Goal: Task Accomplishment & Management: Manage account settings

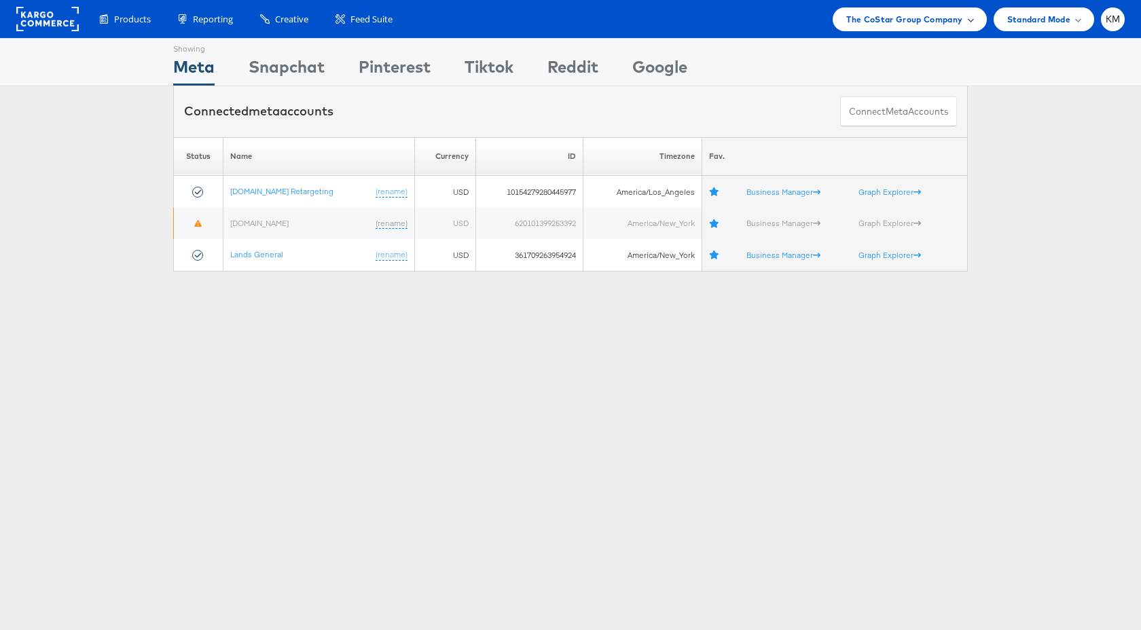
click at [904, 21] on span "The CoStar Group Company" at bounding box center [905, 19] width 116 height 14
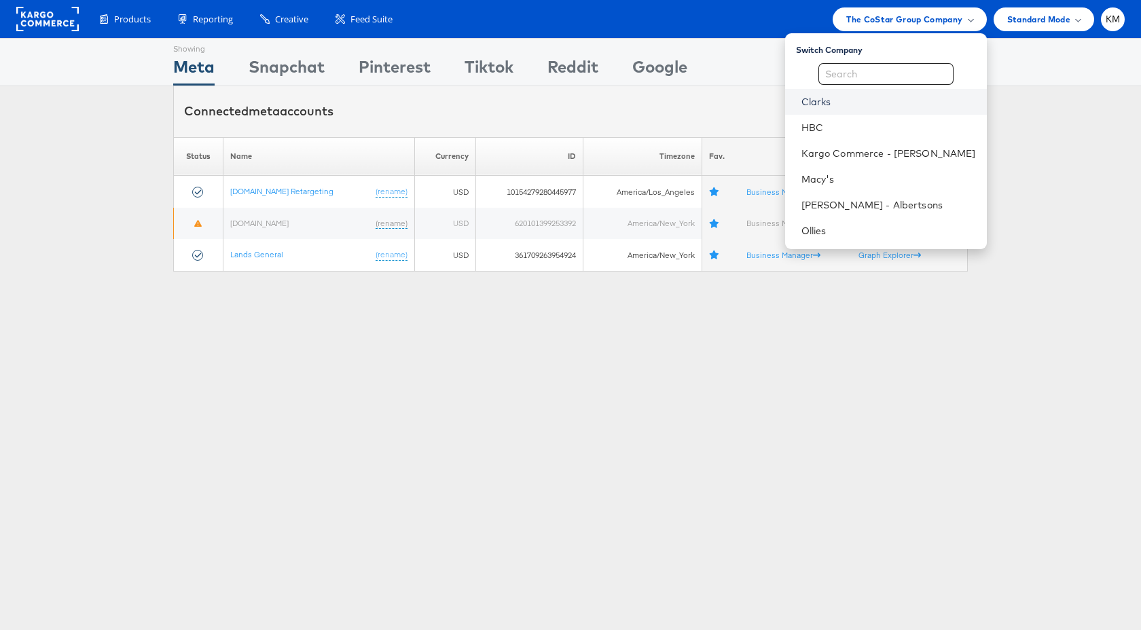
click at [836, 97] on link "Clarks" at bounding box center [889, 102] width 175 height 14
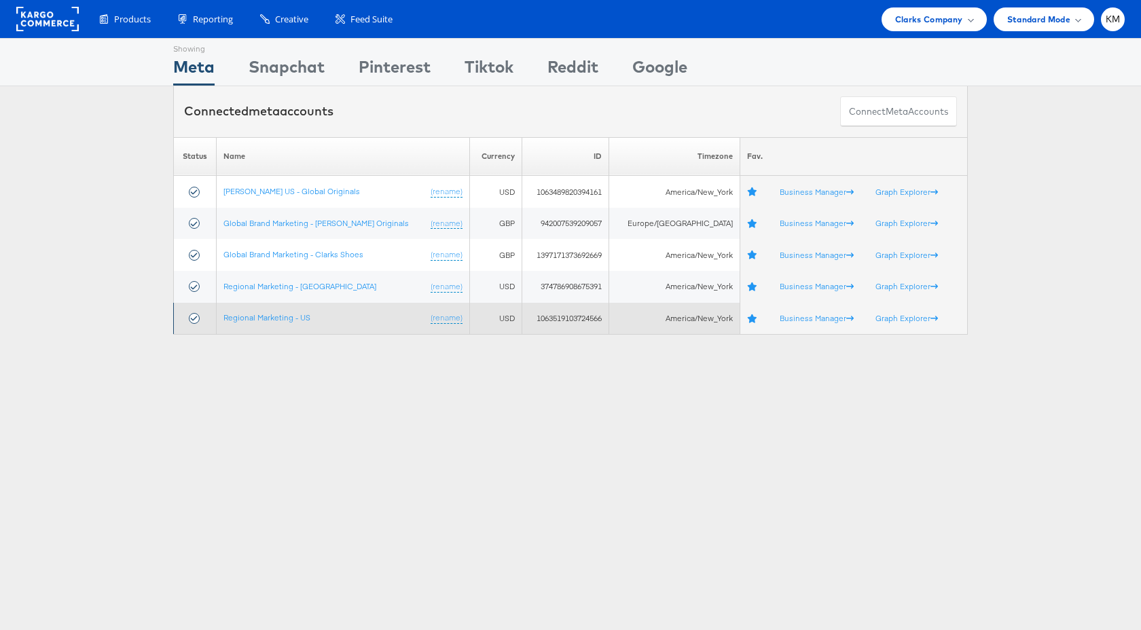
click at [291, 323] on td "Regional Marketing - US (rename)" at bounding box center [343, 319] width 254 height 32
click at [291, 319] on link "Regional Marketing - US" at bounding box center [267, 318] width 87 height 10
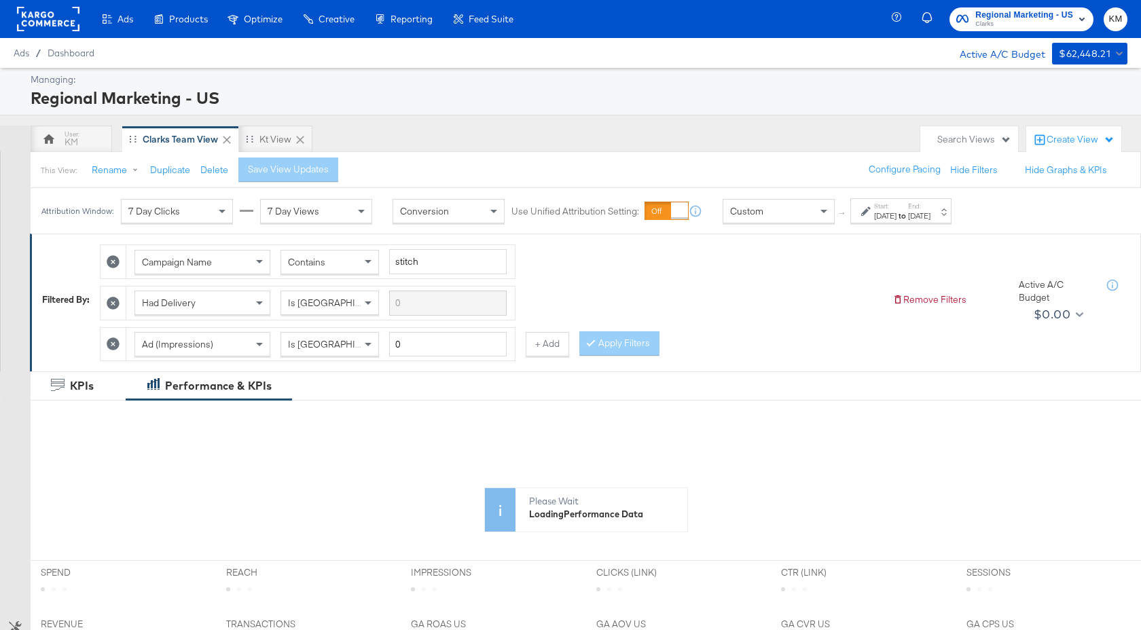
click at [897, 213] on div "Jul 27th 2025" at bounding box center [885, 216] width 22 height 11
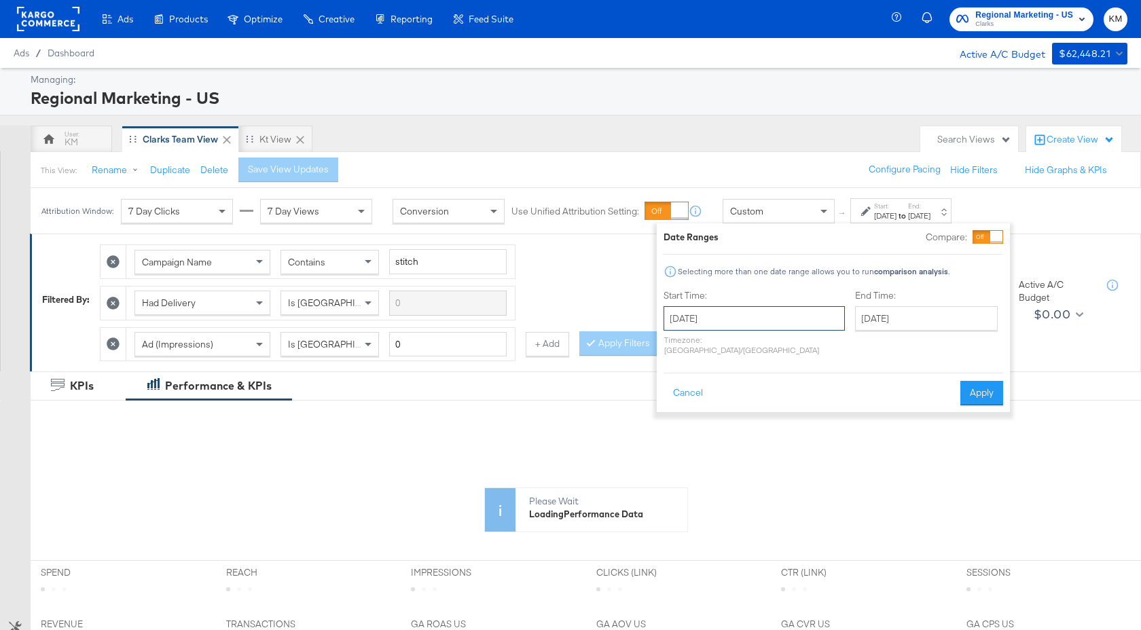
click at [777, 315] on input "July 27th 2025" at bounding box center [754, 318] width 181 height 24
click at [813, 352] on span "›" at bounding box center [818, 346] width 21 height 20
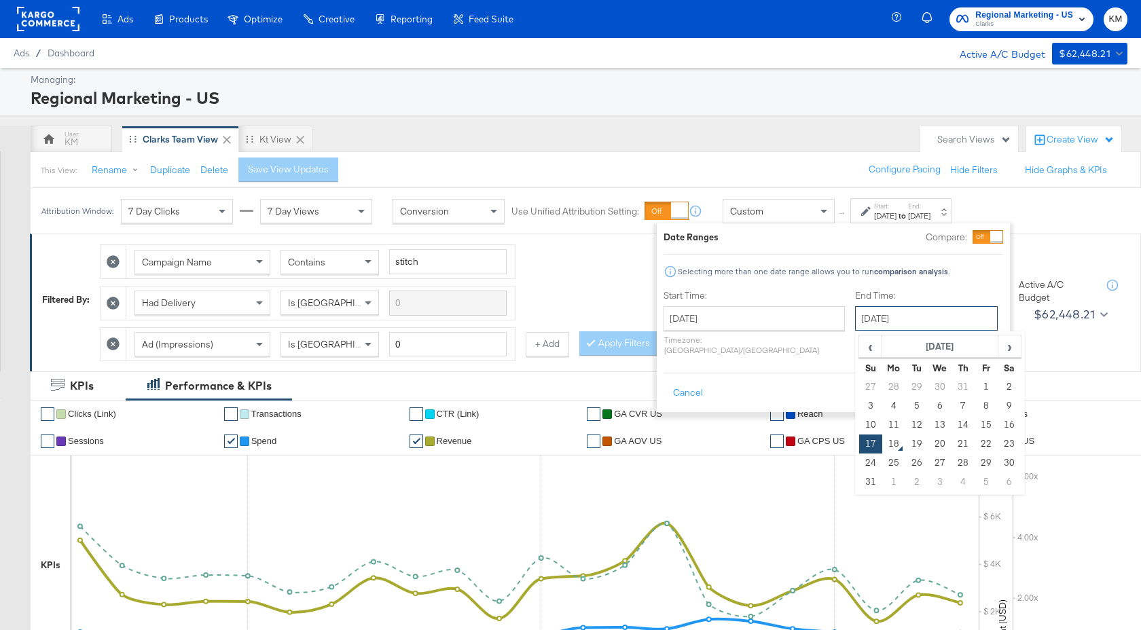
click at [870, 311] on input "August 17th 2025" at bounding box center [926, 318] width 143 height 24
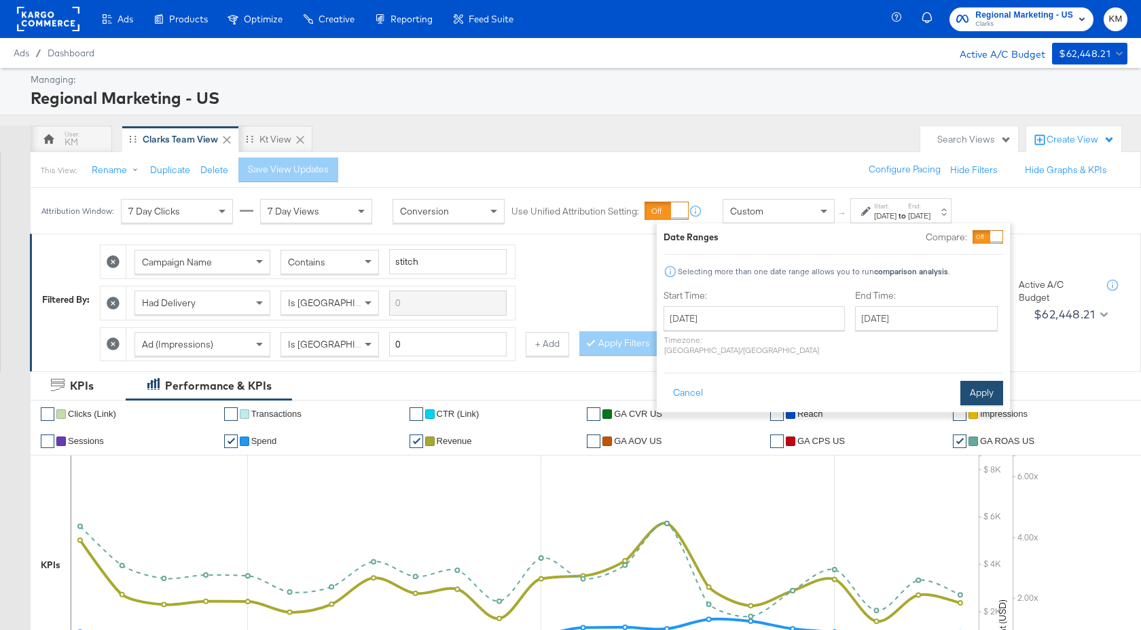
click at [1002, 385] on button "Apply" at bounding box center [982, 393] width 43 height 24
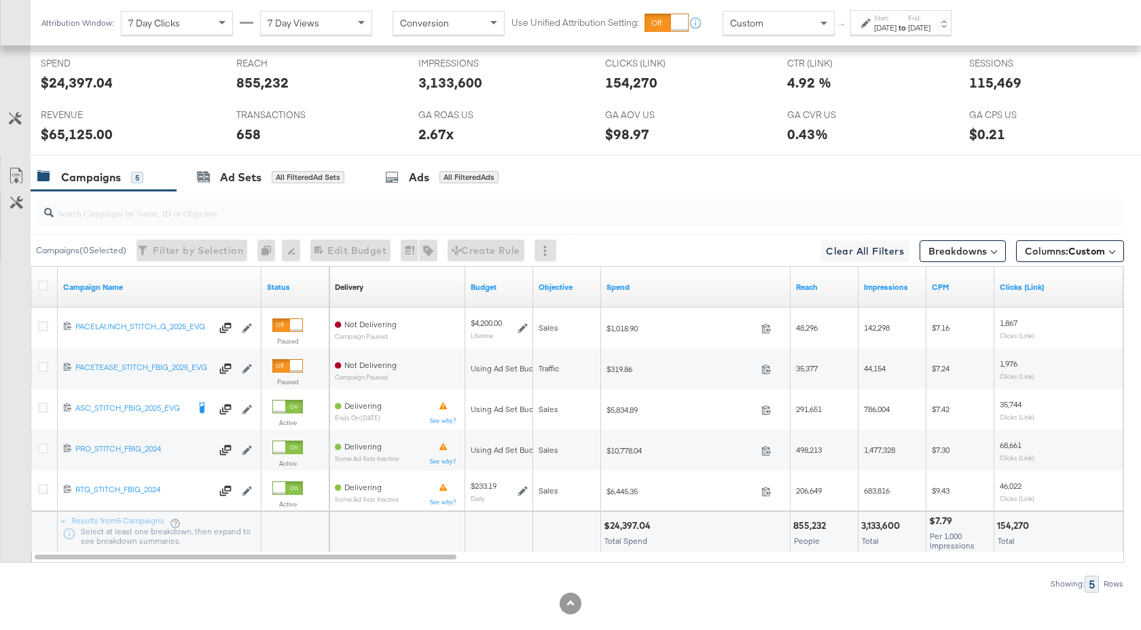
scroll to position [664, 0]
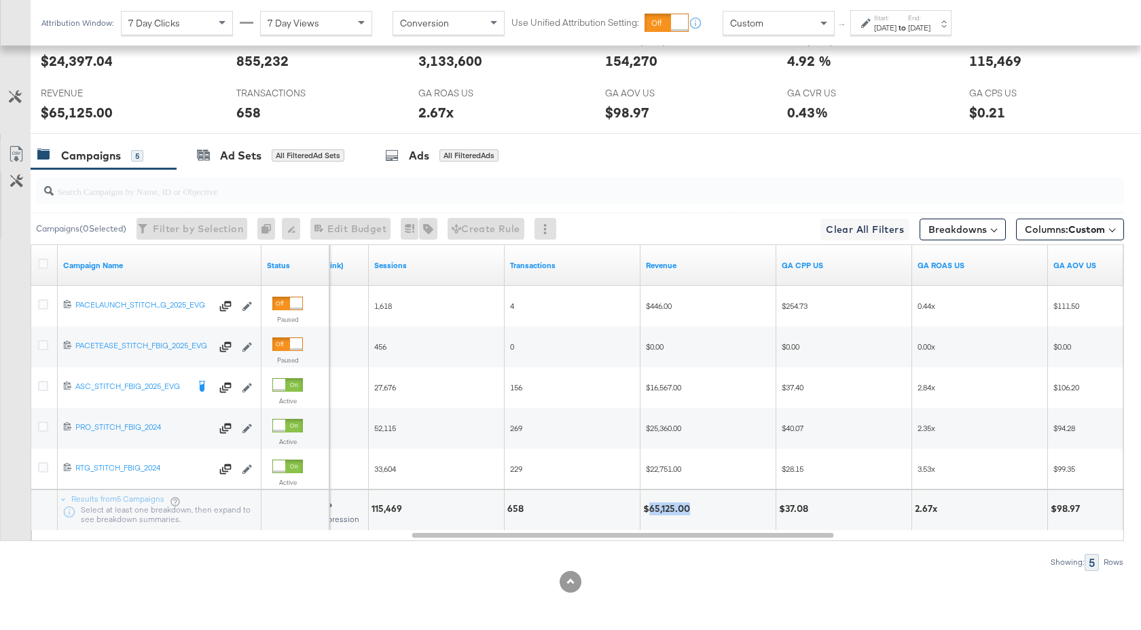
drag, startPoint x: 688, startPoint y: 510, endPoint x: 650, endPoint y: 510, distance: 37.4
click at [650, 510] on div "$65,125.00" at bounding box center [668, 509] width 51 height 13
copy div "65,125.00"
drag, startPoint x: 402, startPoint y: 508, endPoint x: 372, endPoint y: 509, distance: 29.9
click at [372, 509] on div "115,469" at bounding box center [389, 509] width 35 height 13
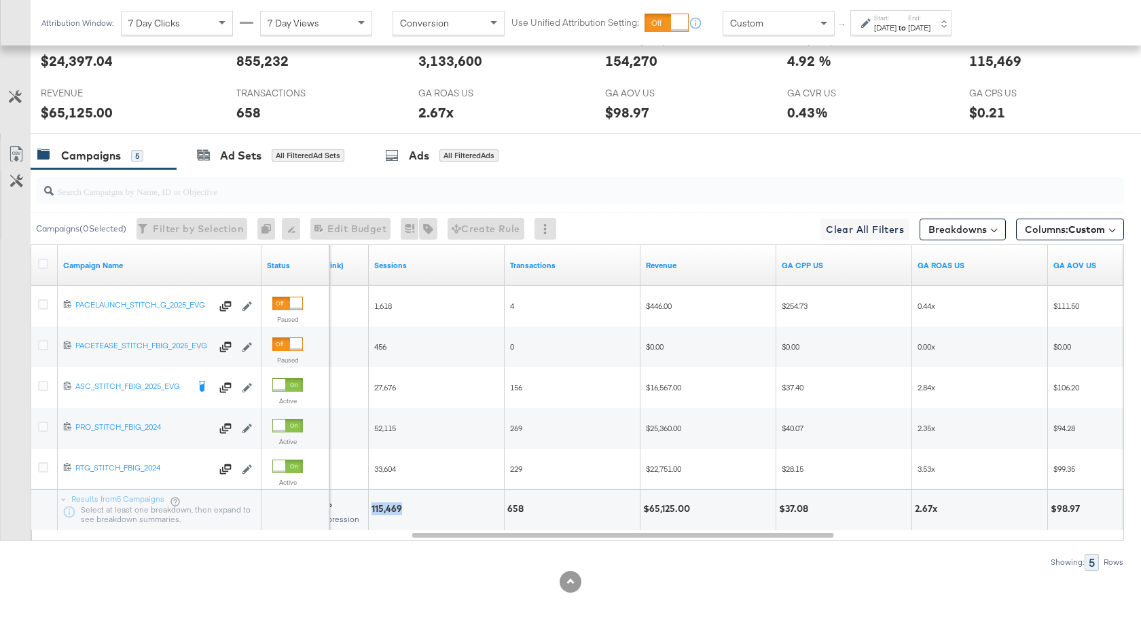
copy div "115,469"
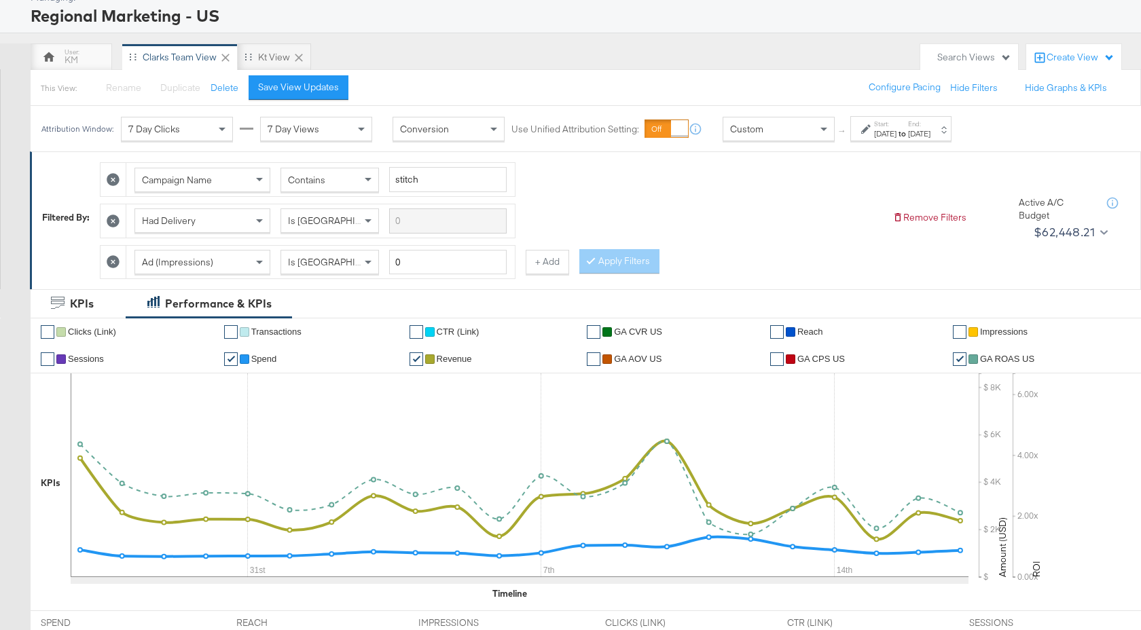
scroll to position [0, 0]
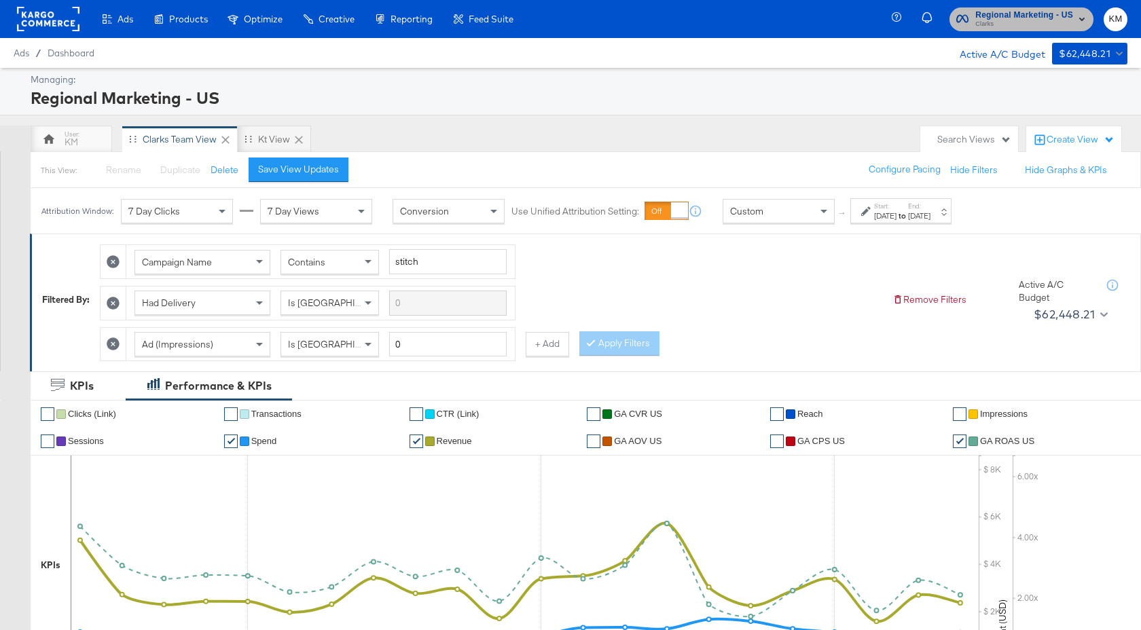
click at [991, 18] on div "Regional Marketing - US Clarks" at bounding box center [1025, 19] width 98 height 22
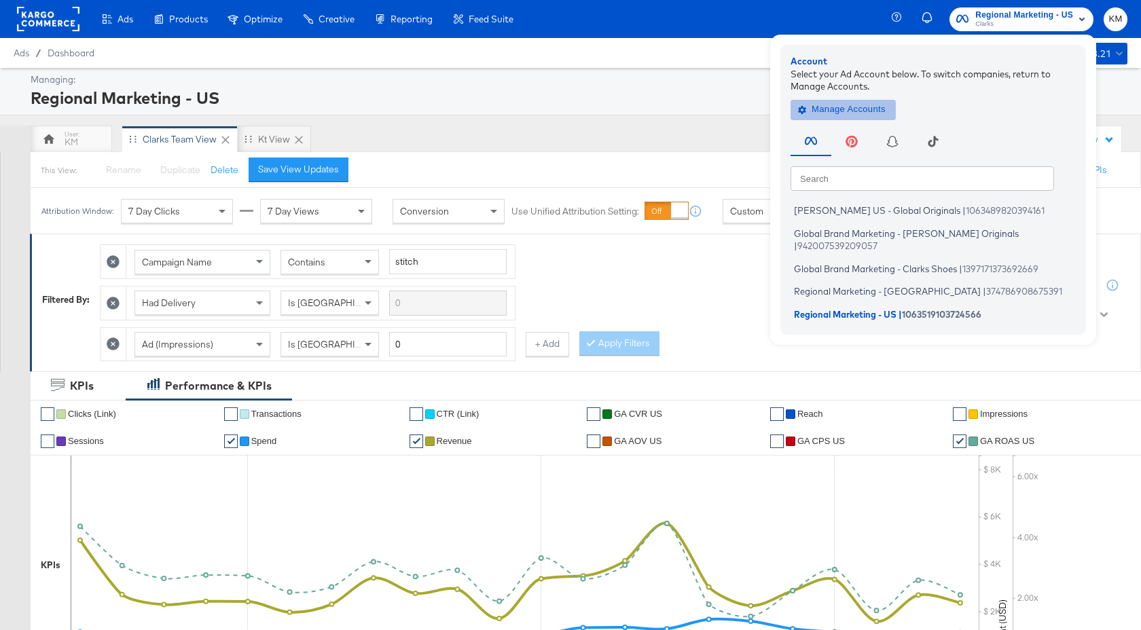
click at [855, 107] on span "Manage Accounts" at bounding box center [843, 110] width 85 height 16
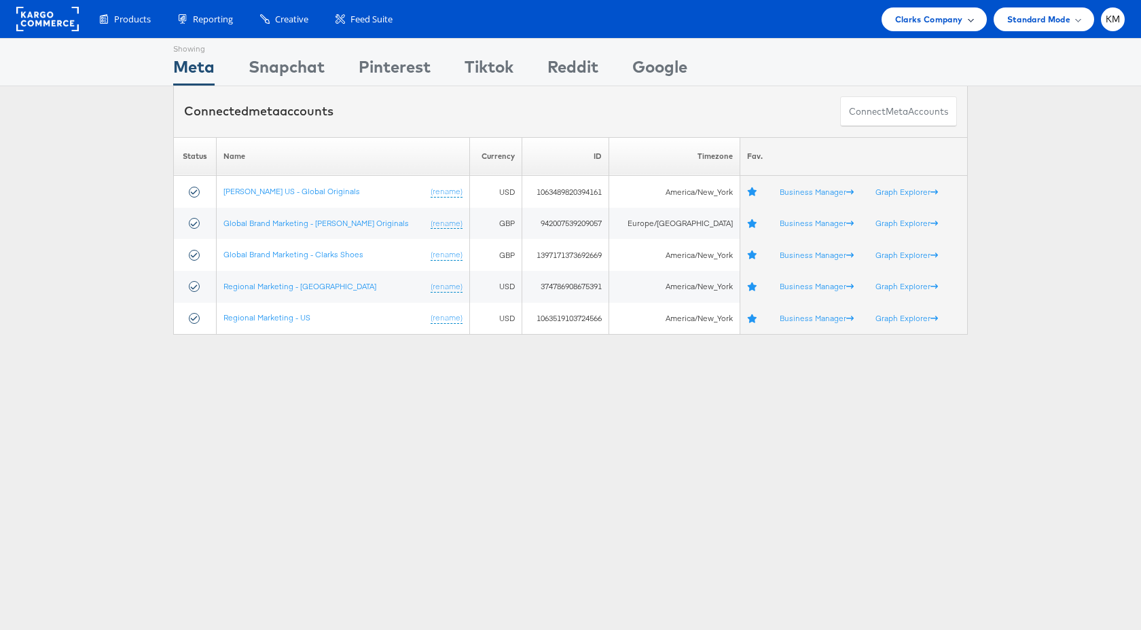
click at [914, 18] on span "Clarks Company" at bounding box center [929, 19] width 68 height 14
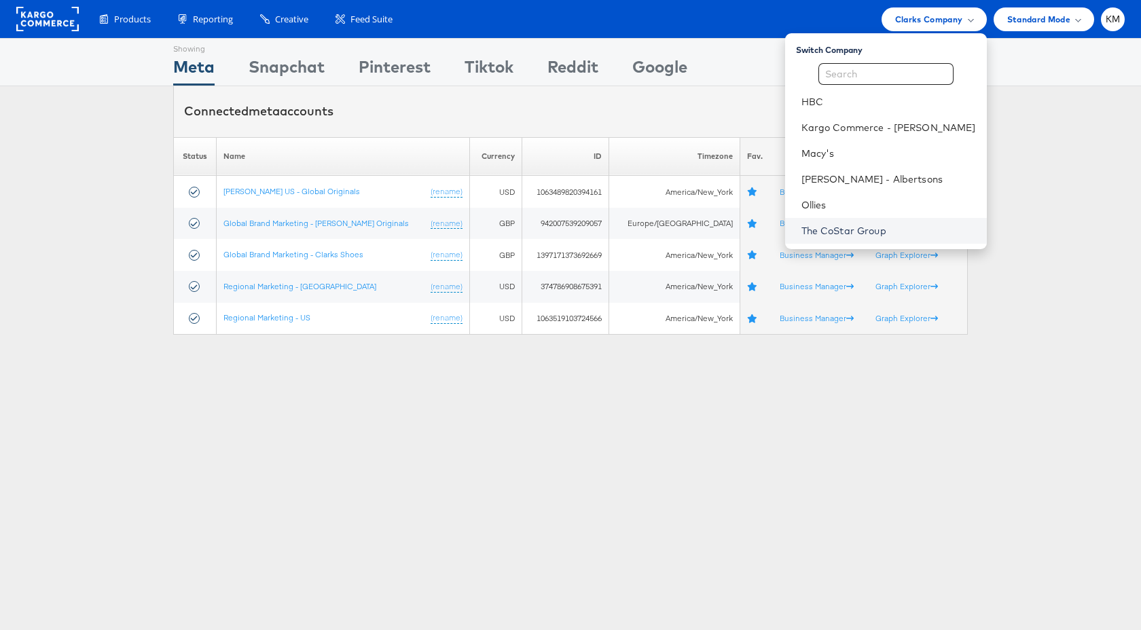
click at [851, 225] on link "The CoStar Group" at bounding box center [889, 231] width 175 height 14
